Goal: Use online tool/utility: Utilize a website feature to perform a specific function

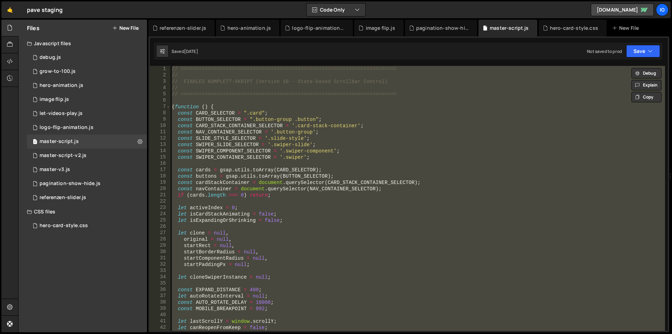
click at [295, 134] on div "// ======================================================================== // …" at bounding box center [417, 204] width 495 height 277
click at [398, 120] on div "// ======================================================================== // …" at bounding box center [417, 198] width 495 height 265
type textarea "const BUTTON_SELECTOR = ".button-group .button";"
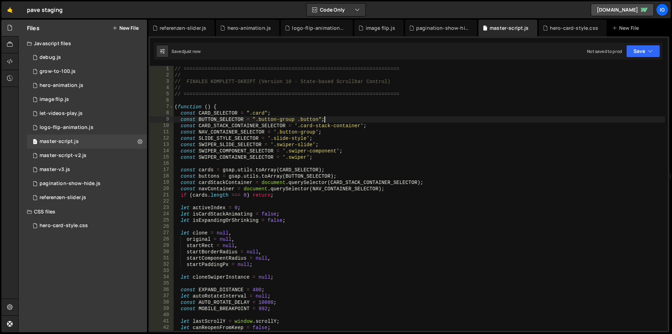
click at [398, 120] on div "// ======================================================================== // …" at bounding box center [419, 204] width 492 height 277
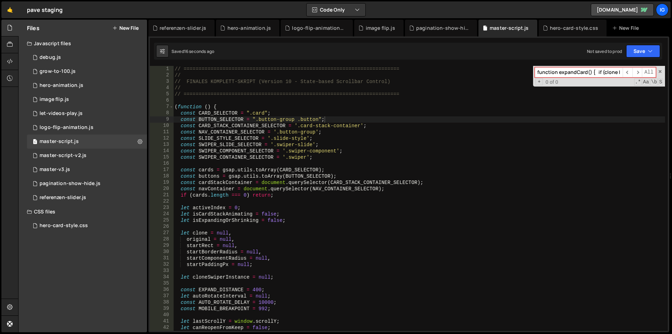
drag, startPoint x: 609, startPoint y: 72, endPoint x: 482, endPoint y: 74, distance: 127.1
click at [482, 74] on div "// ======================================================================== // …" at bounding box center [419, 198] width 492 height 265
click at [576, 73] on input "function expandCard() { if (clone || isCardStackAnimating || isExpandingOrShrin…" at bounding box center [579, 72] width 88 height 10
drag, startPoint x: 592, startPoint y: 73, endPoint x: 644, endPoint y: 71, distance: 51.8
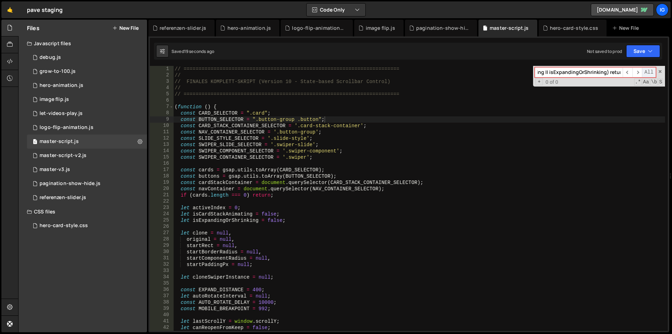
click at [644, 71] on div "function expandCard() { if (clone || isCardStackAnimating || isExpandingOrShrin…" at bounding box center [595, 72] width 121 height 10
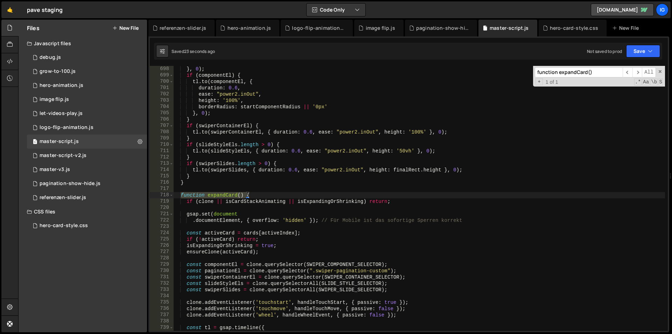
type input "function expandCard()"
click at [291, 207] on div "} , 0 ) ; if ( componentEl ) { tl . to ( componentEl , { duration : 0.6 , ease …" at bounding box center [419, 204] width 492 height 277
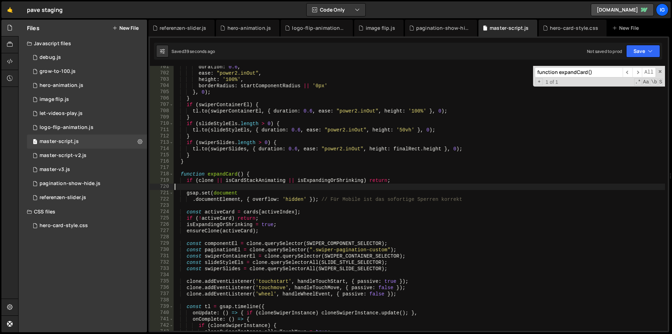
scroll to position [4412, 0]
click at [395, 181] on div "duration : 0.6 , ease : "power2.inOut" , height : '100%' , borderRadius : start…" at bounding box center [419, 202] width 492 height 277
type textarea "if (clone || isCardStackAnimating || isExpandingOrShrinking) return;"
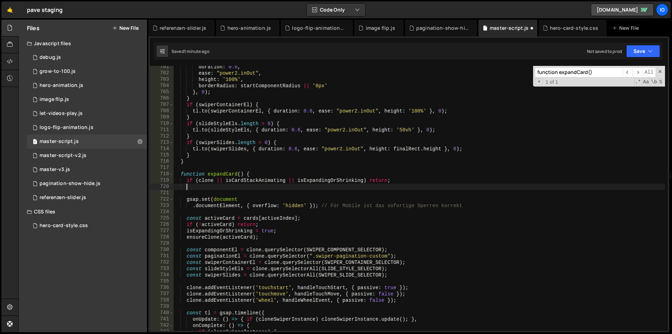
scroll to position [0, 5]
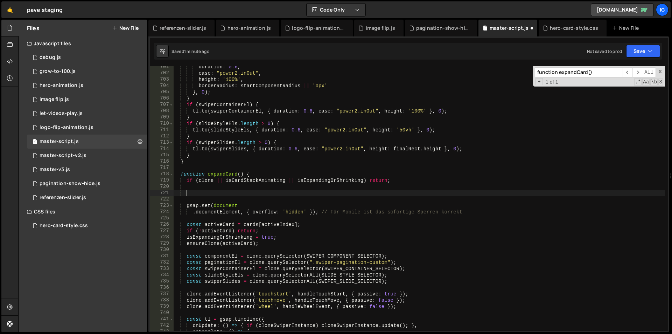
paste textarea "[DOMAIN_NAME](".tap-[PERSON_NAME]", { opacity: 0, duration: 0.3, pointerEvents:…"
type textarea "[DOMAIN_NAME](".tap-[PERSON_NAME]", { opacity: 0, duration: 0.3, pointerEvents:…"
drag, startPoint x: 586, startPoint y: 74, endPoint x: 577, endPoint y: 74, distance: 9.8
click at [577, 74] on input "function expandCard()" at bounding box center [579, 72] width 88 height 10
drag, startPoint x: 577, startPoint y: 73, endPoint x: 559, endPoint y: 72, distance: 17.5
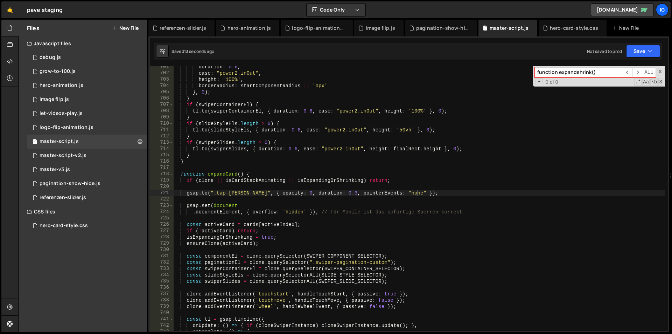
click at [559, 72] on input "function expandshrink()" at bounding box center [579, 72] width 88 height 10
type input "function cardshrink()"
click at [170, 175] on span at bounding box center [171, 174] width 4 height 6
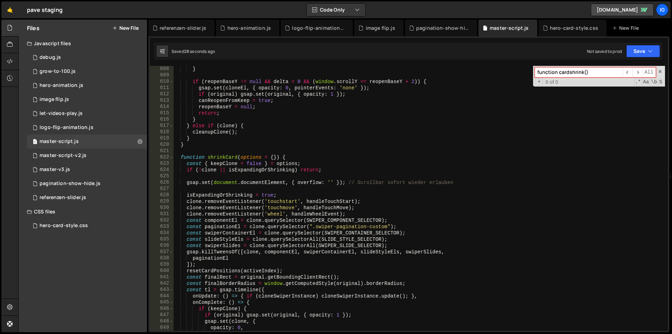
scroll to position [3845, 0]
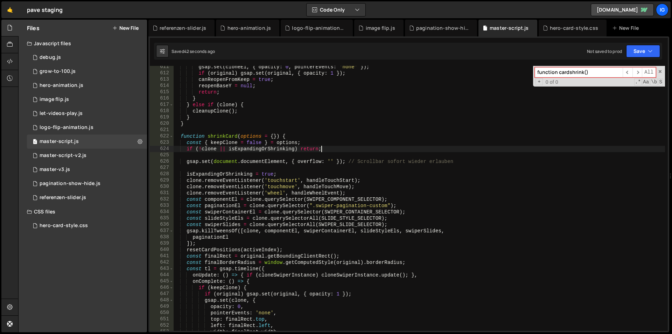
click at [331, 149] on div "gsap . set ( cloneEl , { opacity : 0 , pointerEvents : 'none' }) ; if ( origina…" at bounding box center [419, 202] width 492 height 277
type textarea "if (!clone || isExpandingOrShrinking) return;"
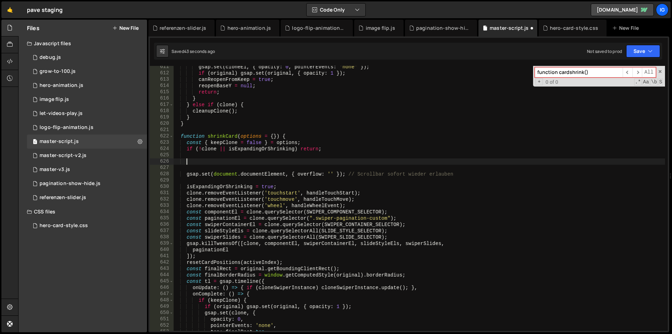
paste textarea "[DOMAIN_NAME](".tap-[PERSON_NAME]", { opacity: 1, duration: 0.3, pointerEvents:…"
type textarea "[DOMAIN_NAME](".tap-[PERSON_NAME]", { opacity: 1, duration: 0.3, pointerEvents:…"
click at [429, 178] on div "gsap . set ( cloneEl , { opacity : 0 , pointerEvents : 'none' }) ; if ( origina…" at bounding box center [419, 202] width 492 height 277
click at [296, 110] on div "gsap . set ( cloneEl , { opacity : 0 , pointerEvents : 'none' }) ; if ( origina…" at bounding box center [419, 202] width 492 height 277
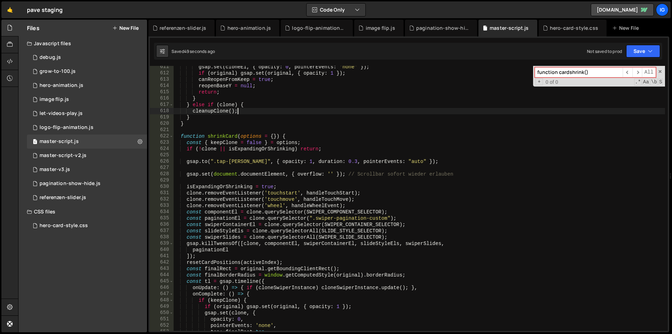
type textarea "})();"
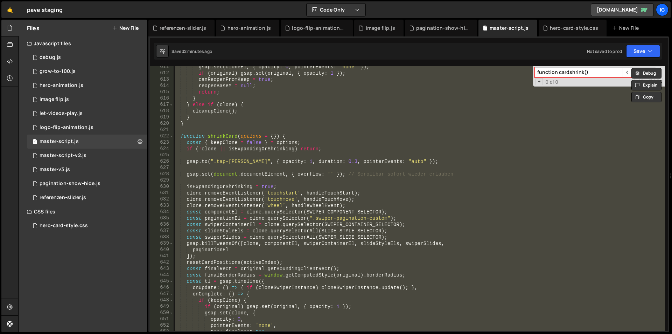
click at [573, 77] on input "function cardshrink()" at bounding box center [579, 72] width 88 height 10
click at [567, 75] on input "function cardshrink()" at bounding box center [579, 72] width 88 height 10
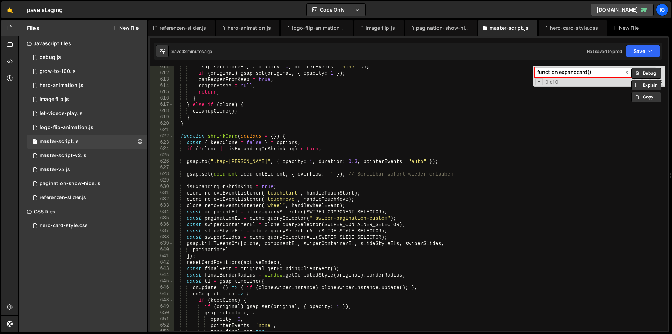
scroll to position [4404, 0]
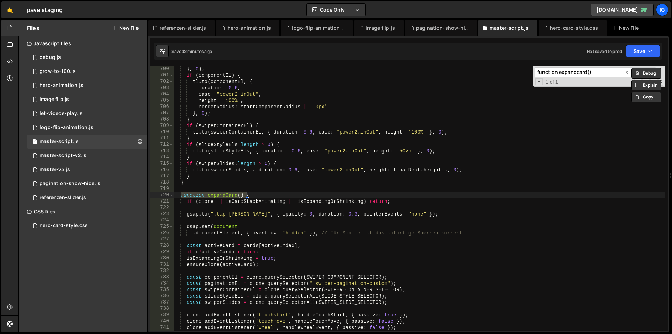
type input "function expandcard()"
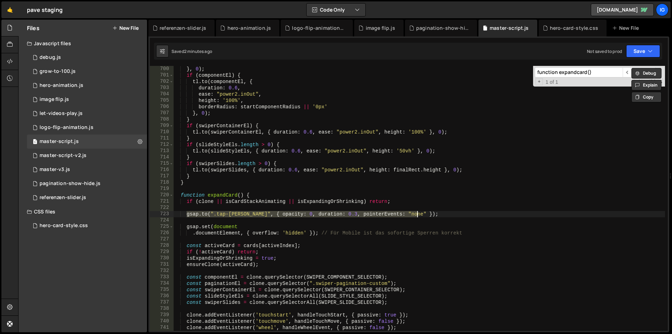
drag, startPoint x: 187, startPoint y: 216, endPoint x: 428, endPoint y: 217, distance: 241.2
click at [428, 217] on div "} , 0 ) ; if ( componentEl ) { tl . to ( componentEl , { duration : 0.6 , ease …" at bounding box center [419, 204] width 492 height 277
click at [428, 217] on div "} , 0 ) ; if ( componentEl ) { tl . to ( componentEl , { duration : 0.6 , ease …" at bounding box center [419, 198] width 492 height 265
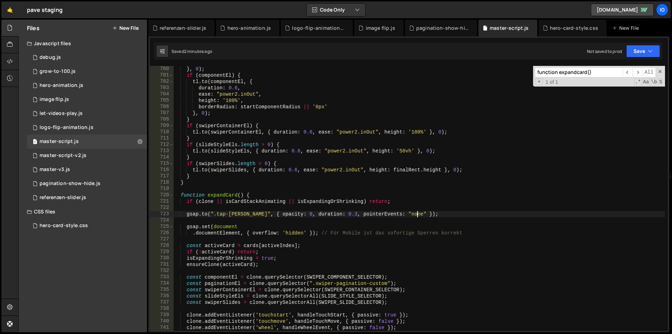
paste textarea "}"
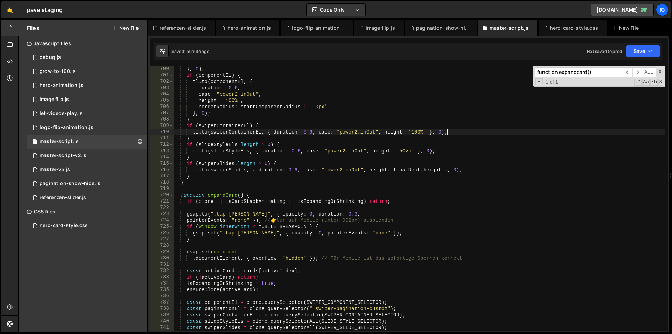
click at [520, 132] on div "} , 0 ) ; if ( componentEl ) { tl . to ( componentEl , { duration : 0.6 , ease …" at bounding box center [419, 204] width 492 height 277
click at [372, 104] on div "} , 0 ) ; if ( componentEl ) { tl . to ( componentEl , { duration : 0.6 , ease …" at bounding box center [419, 204] width 492 height 277
type textarea "borderRadius: startComponentRadius || '0px'"
